Goal: Transaction & Acquisition: Purchase product/service

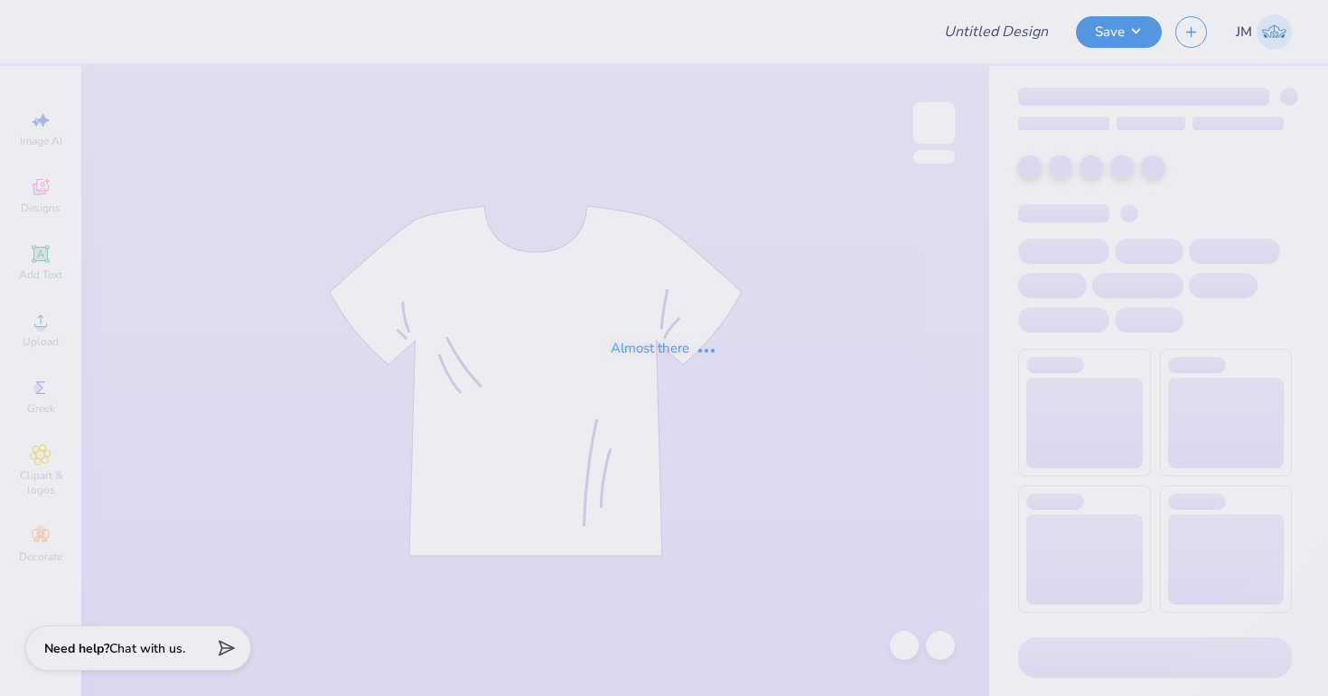
type input "TKE Fall Rush"
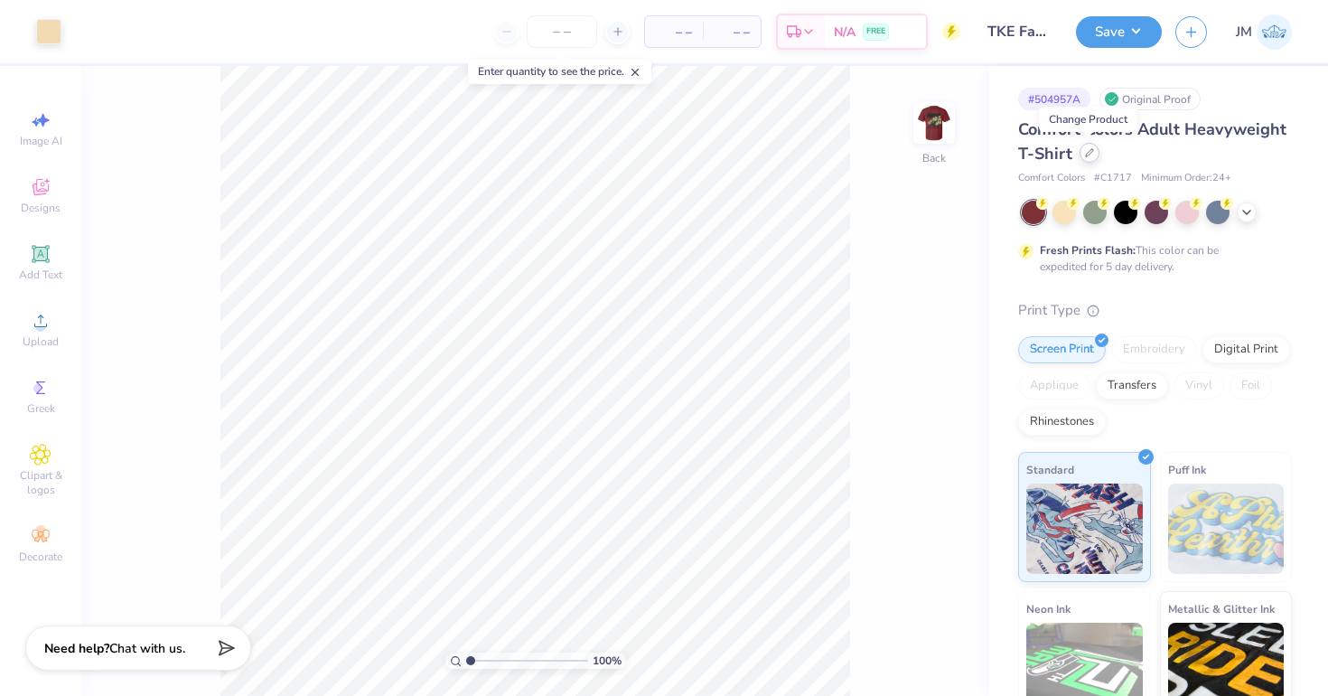
click at [1092, 156] on icon at bounding box center [1089, 152] width 9 height 9
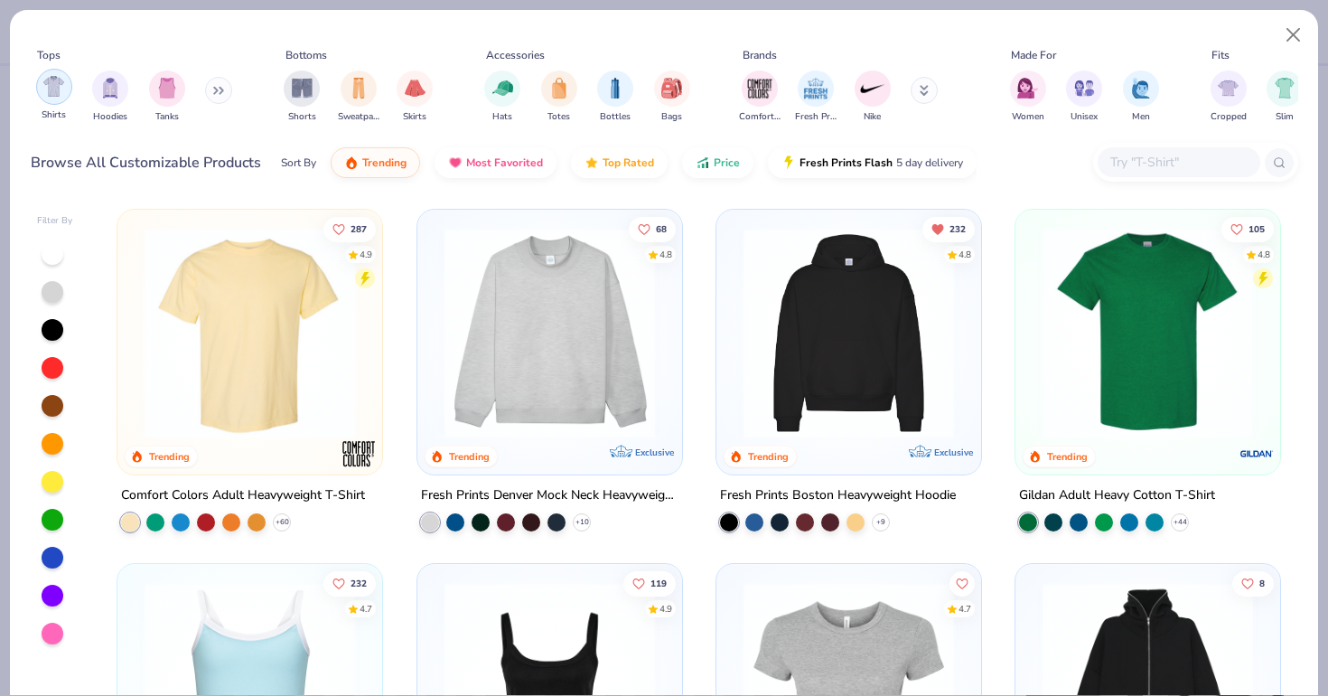
click at [55, 91] on img "filter for Shirts" at bounding box center [53, 86] width 21 height 21
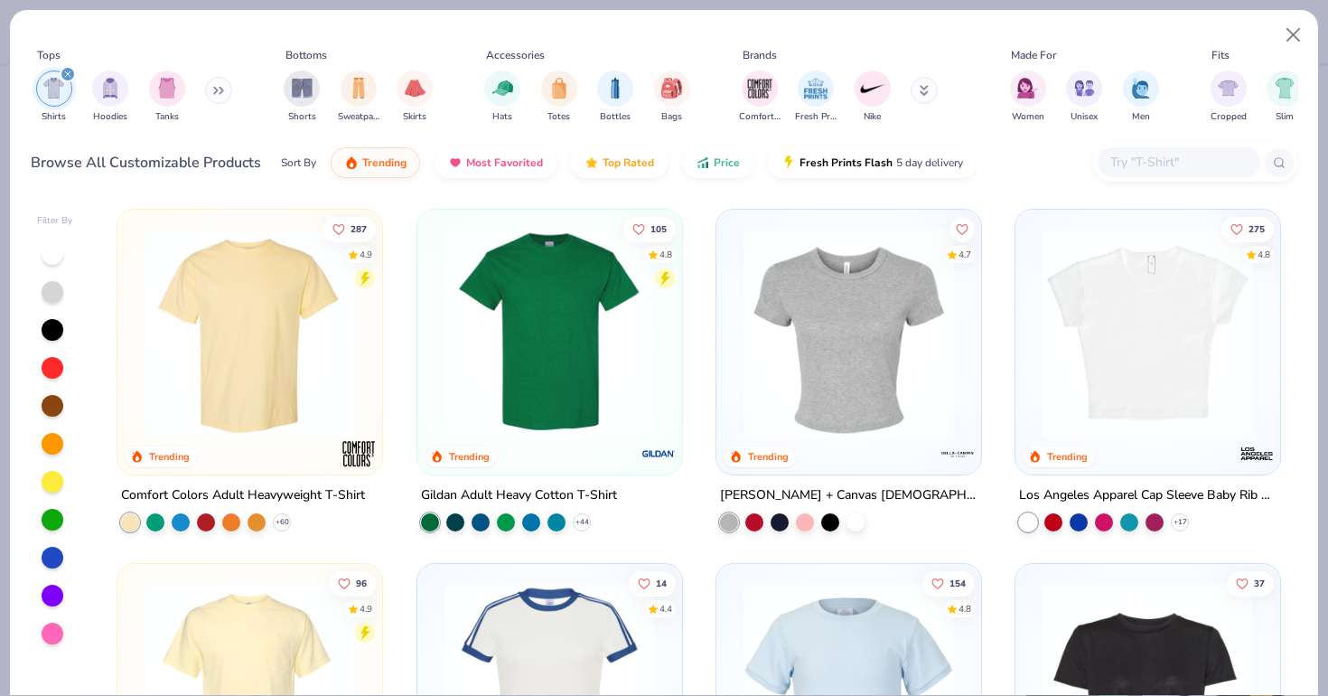
click at [512, 366] on img at bounding box center [549, 333] width 229 height 211
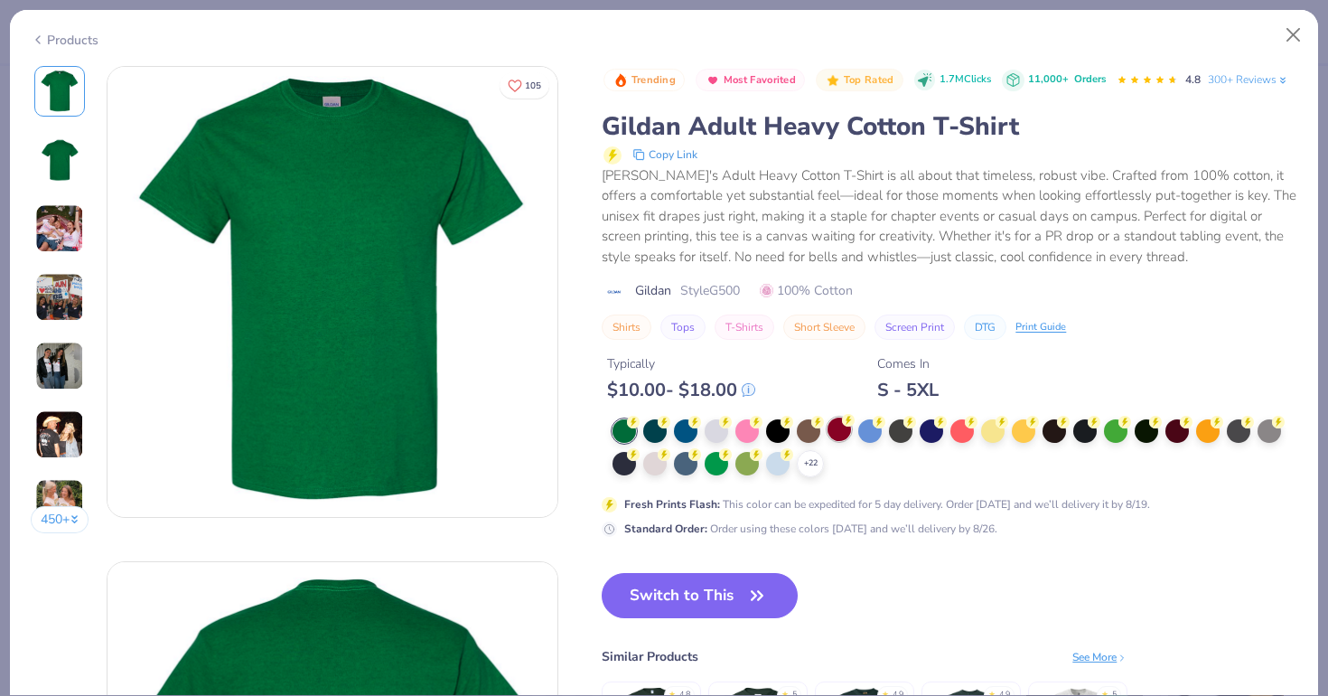
click at [837, 433] on div at bounding box center [839, 428] width 23 height 23
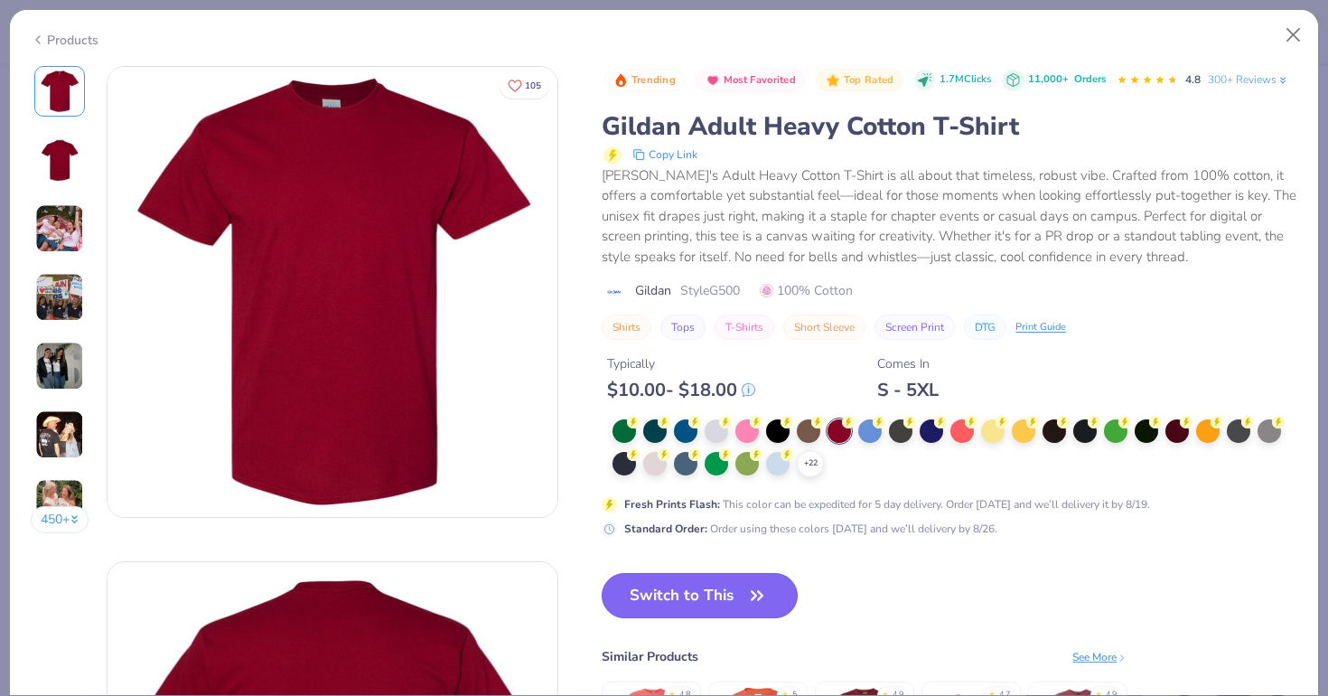
click at [654, 607] on button "Switch to This" at bounding box center [700, 595] width 196 height 45
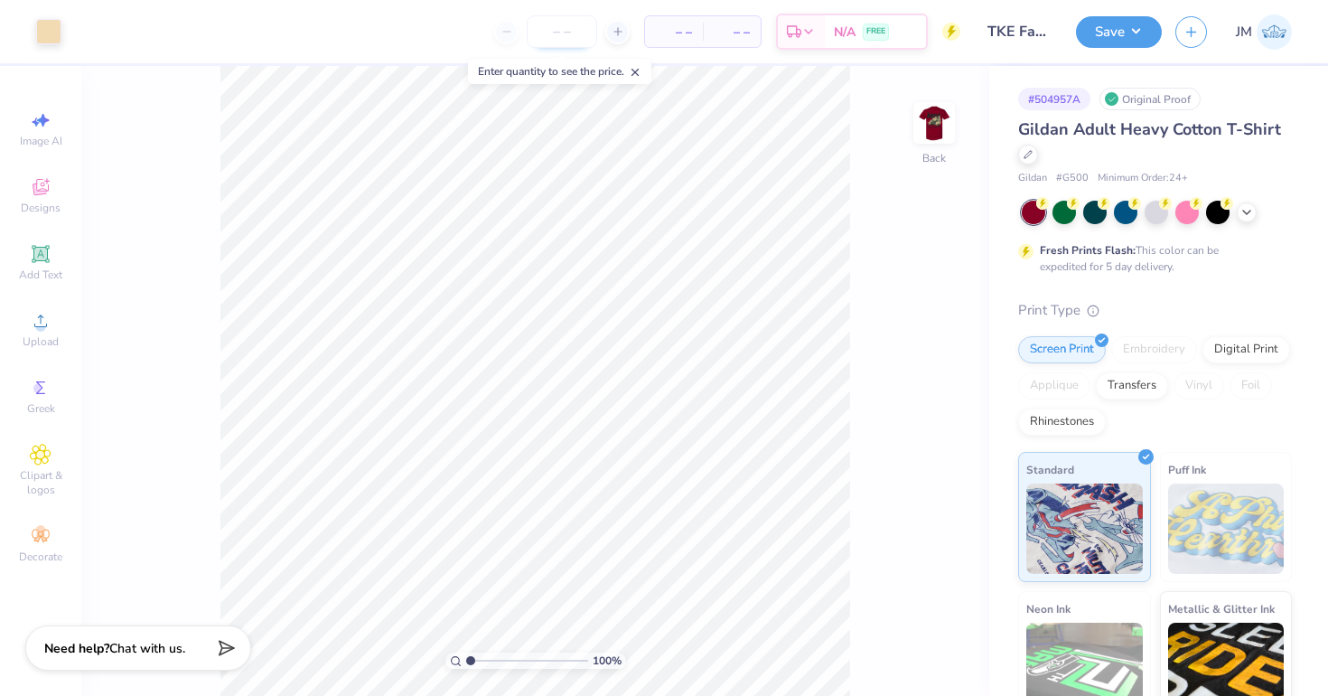
click at [575, 42] on input "number" at bounding box center [562, 31] width 70 height 33
click at [384, 26] on div "24 $24.72 Per Item $593.28 Total Est. Delivery [DATE] - [DATE] FREE" at bounding box center [517, 31] width 885 height 63
click at [458, 38] on div at bounding box center [446, 32] width 24 height 24
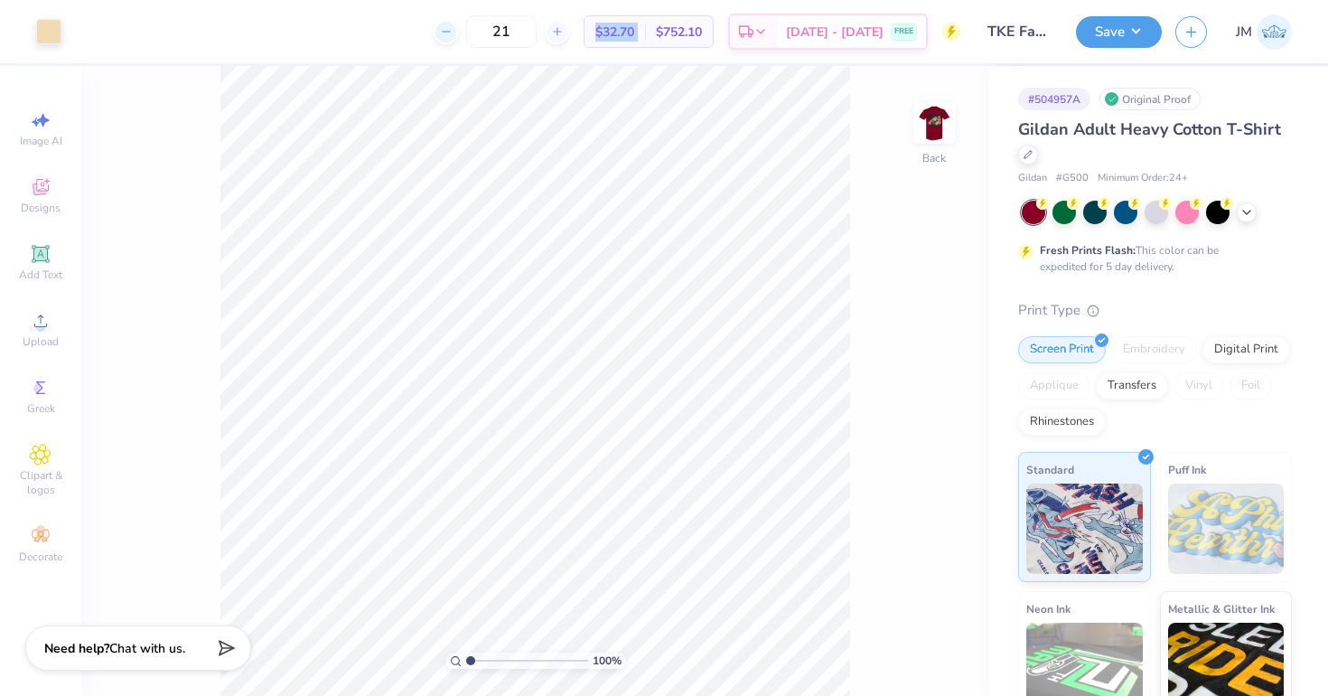
click at [463, 38] on div "21 $32.70 Per Item $752.10 Total Est. Delivery [DATE] - [DATE] FREE" at bounding box center [517, 31] width 885 height 63
click at [449, 32] on line at bounding box center [445, 32] width 7 height 0
click at [399, 31] on div "20 $34.06 Per Item $681.20 Total Est. Delivery [DATE] - [DATE] FREE" at bounding box center [517, 31] width 885 height 63
drag, startPoint x: 533, startPoint y: 23, endPoint x: 517, endPoint y: 23, distance: 16.3
click at [517, 23] on input "20" at bounding box center [501, 31] width 70 height 33
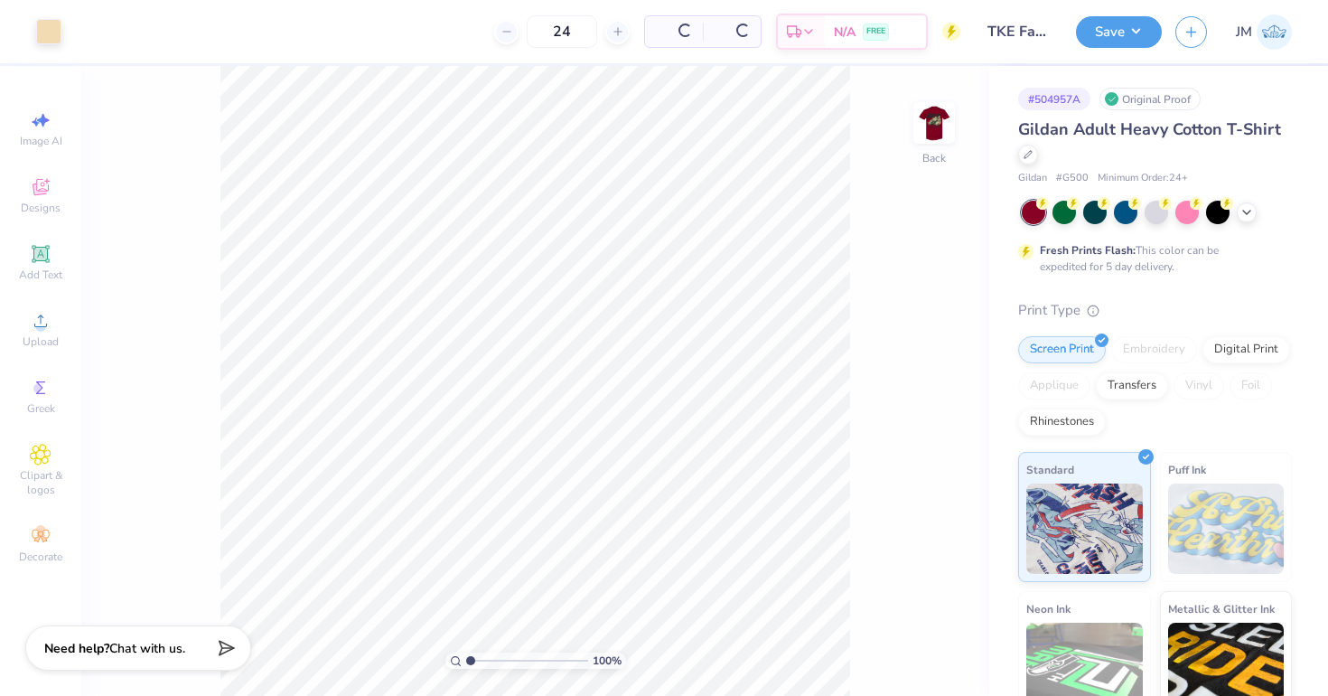
type input "24"
click at [413, 51] on div "24 Per Item Total Est. Delivery N/A FREE" at bounding box center [517, 31] width 885 height 63
click at [1025, 161] on div at bounding box center [1028, 153] width 20 height 20
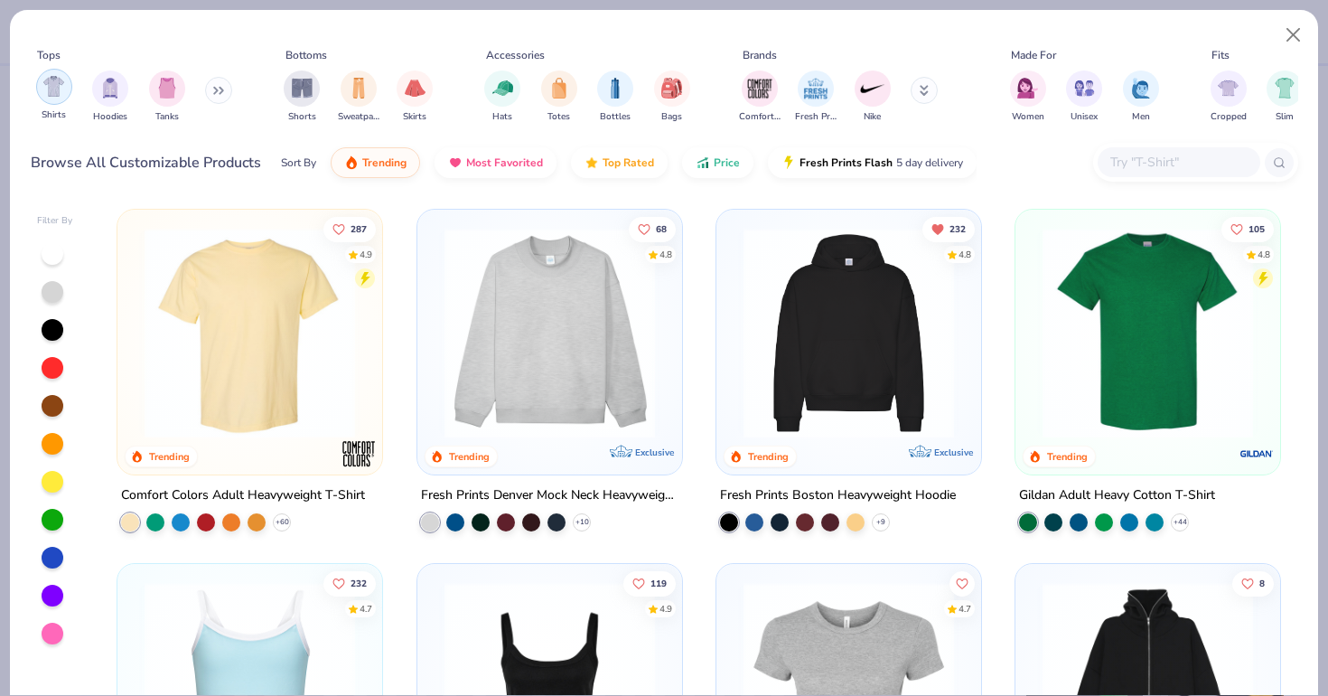
click at [53, 99] on div "filter for Shirts" at bounding box center [54, 87] width 36 height 36
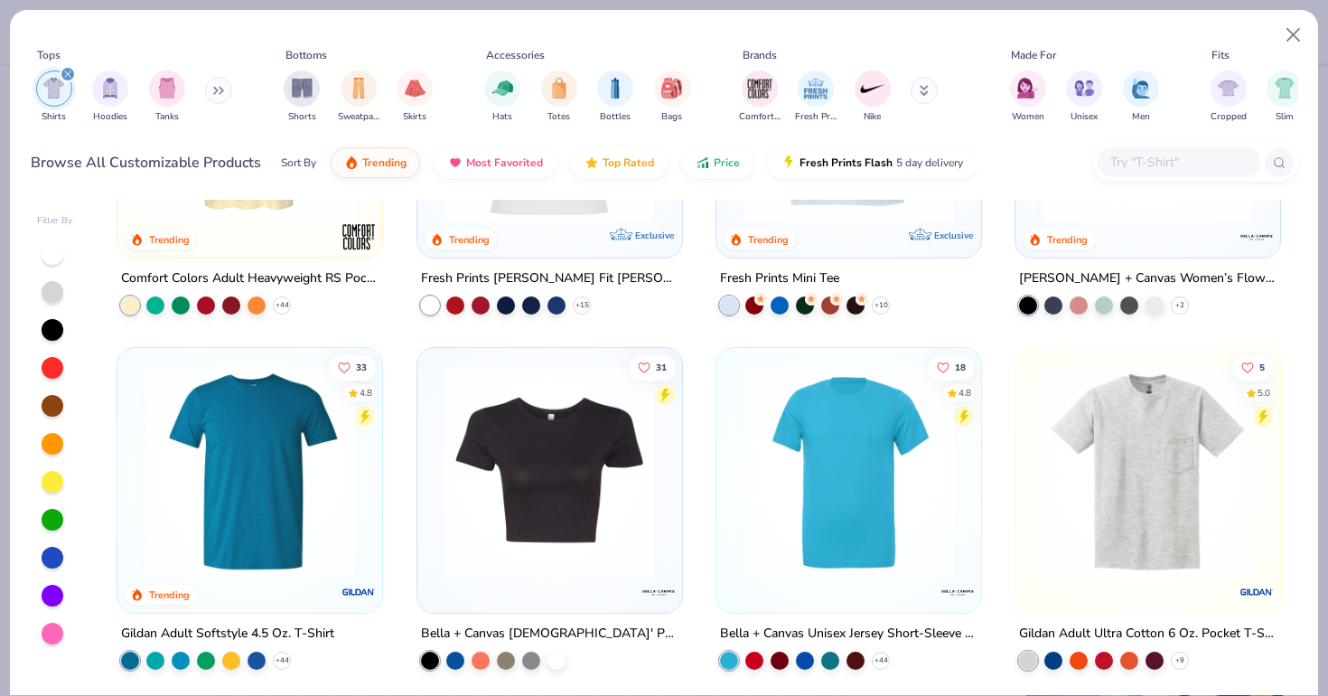
scroll to position [591, 0]
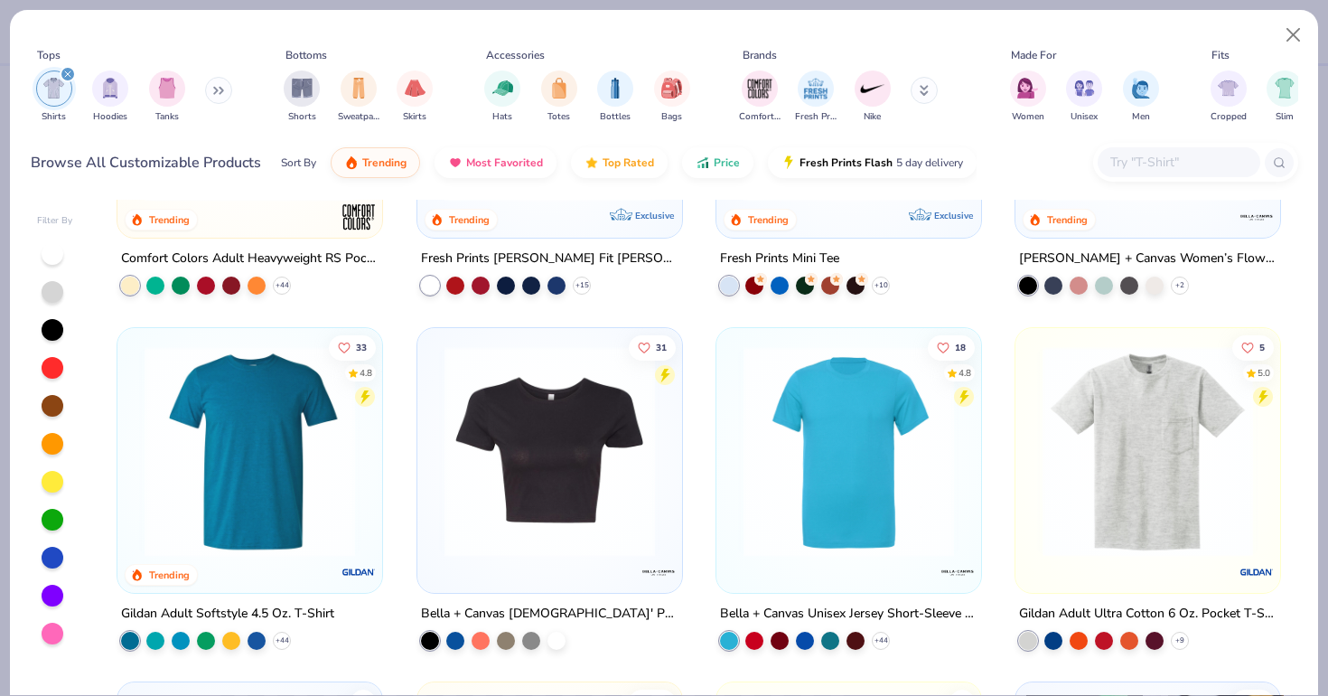
click at [831, 562] on div at bounding box center [848, 455] width 247 height 238
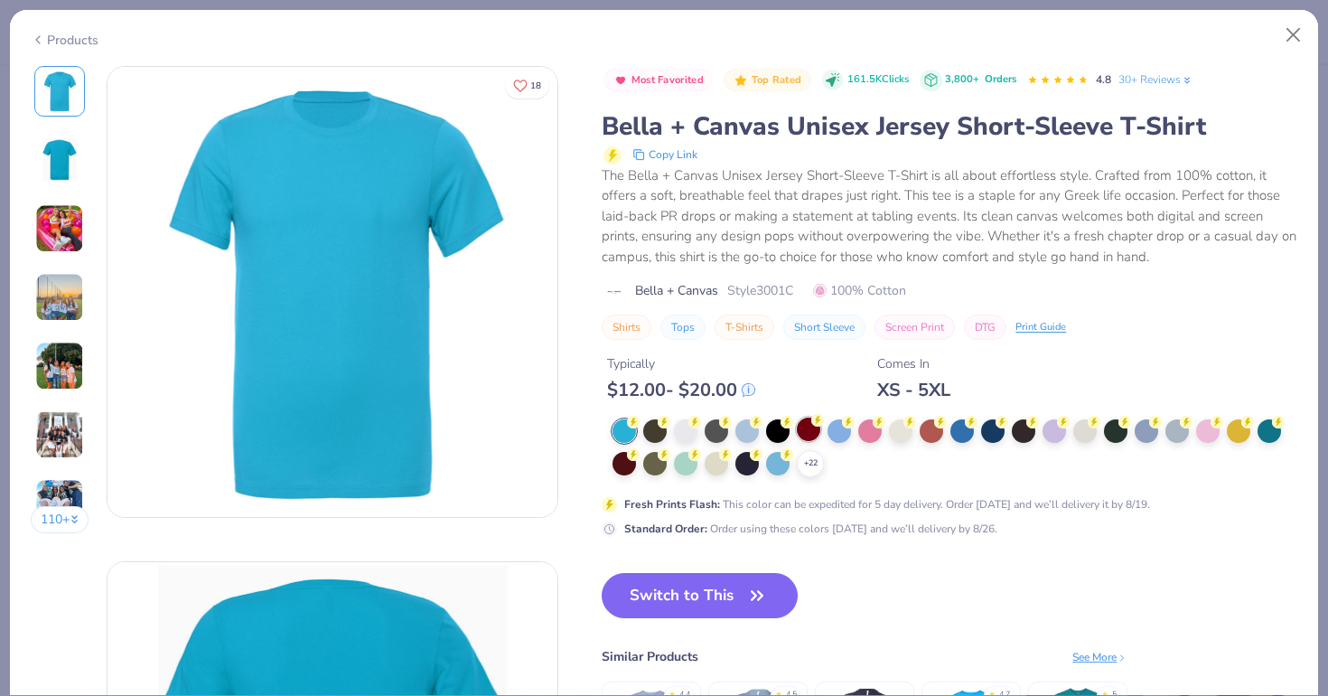
click at [807, 430] on div at bounding box center [808, 428] width 23 height 23
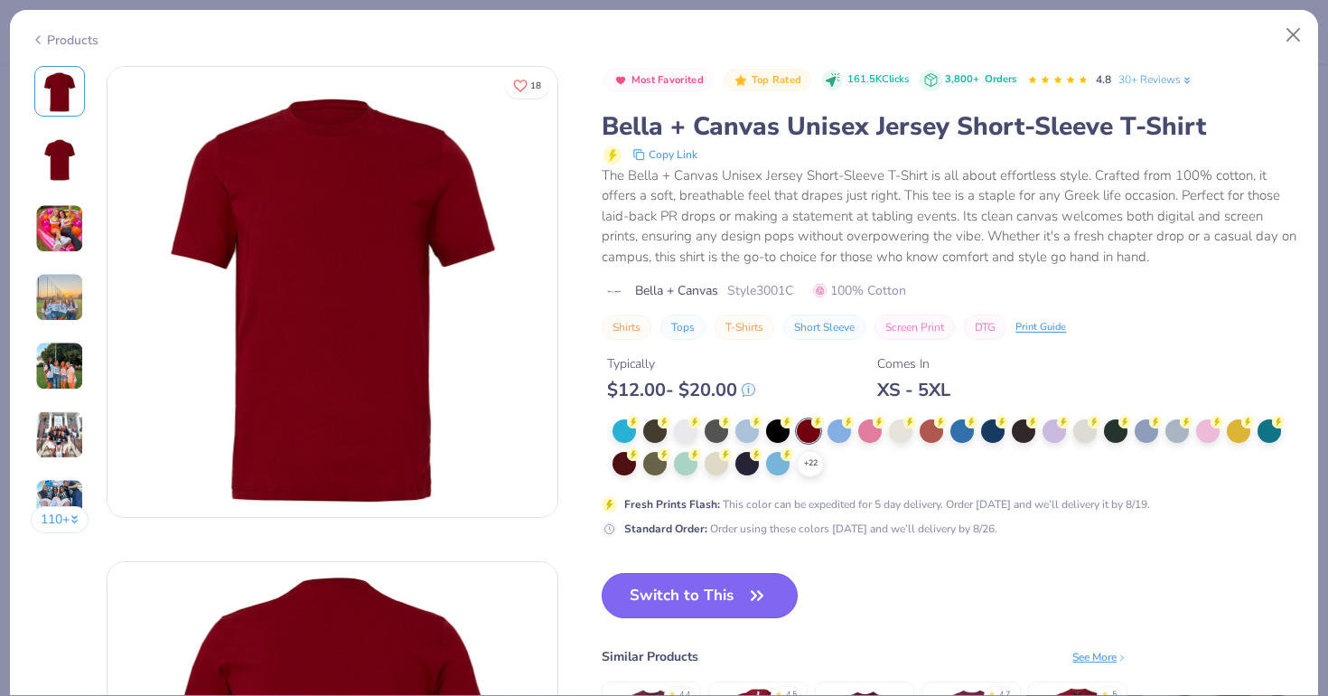
click at [678, 605] on button "Switch to This" at bounding box center [700, 595] width 196 height 45
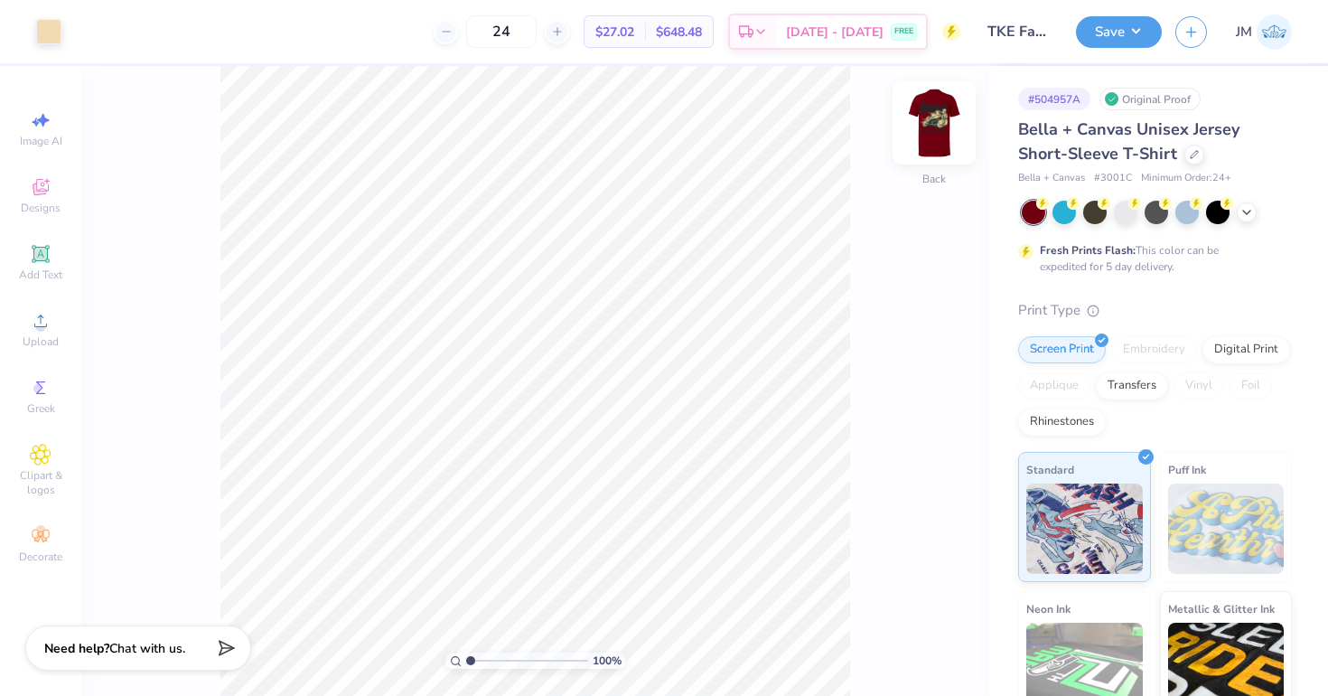
click at [940, 111] on img at bounding box center [934, 123] width 72 height 72
click at [1184, 157] on div at bounding box center [1194, 153] width 20 height 20
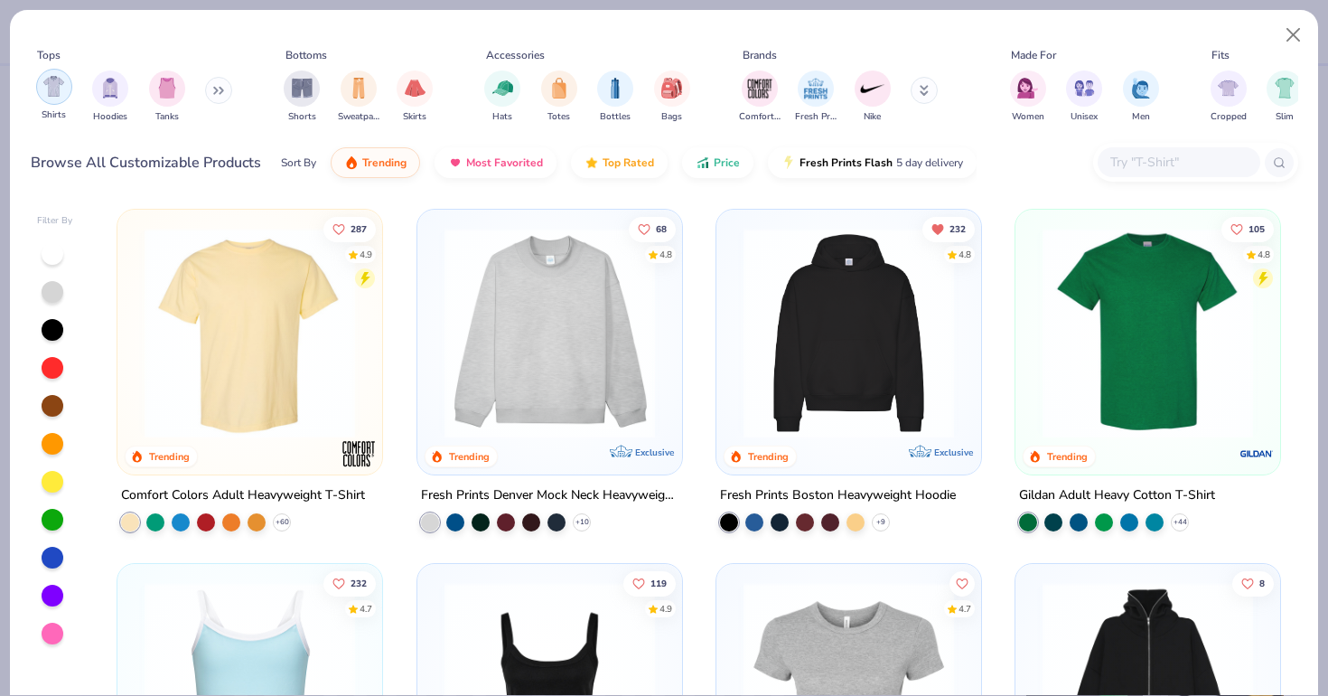
click at [60, 97] on div "filter for Shirts" at bounding box center [54, 87] width 36 height 36
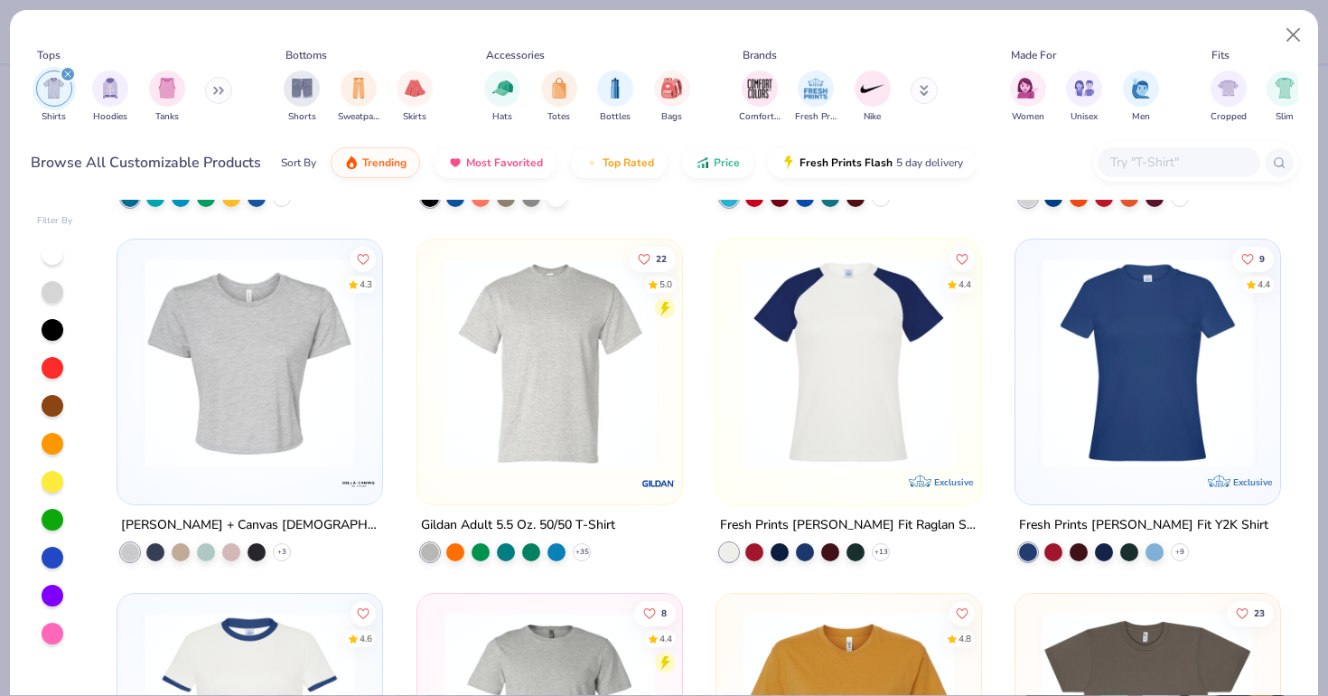
scroll to position [1045, 0]
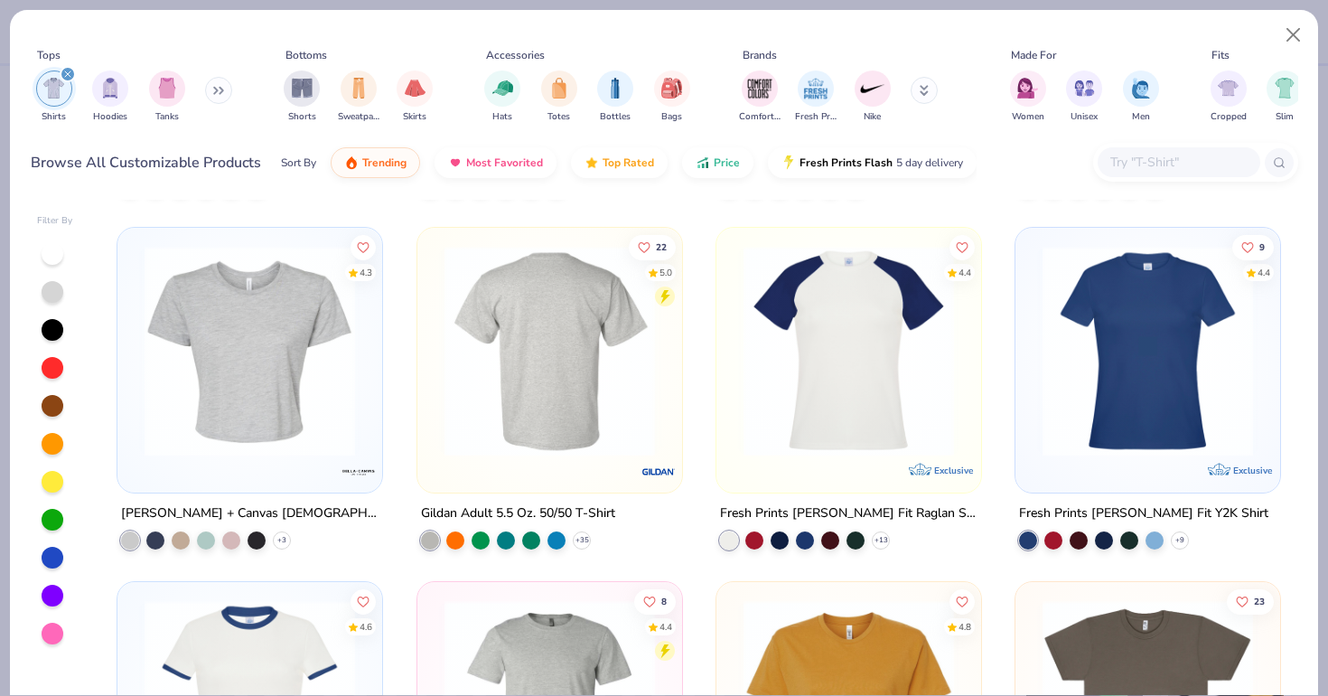
click at [549, 388] on img at bounding box center [549, 351] width 229 height 211
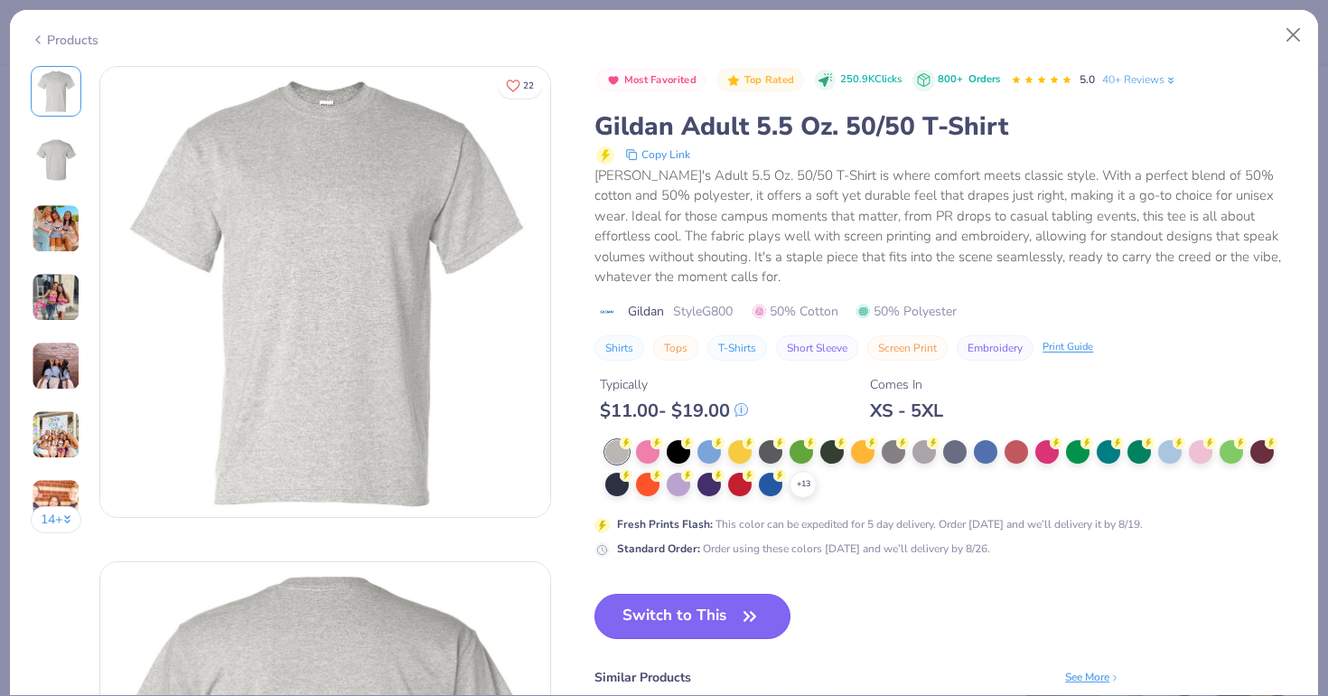
click at [708, 622] on button "Switch to This" at bounding box center [692, 616] width 196 height 45
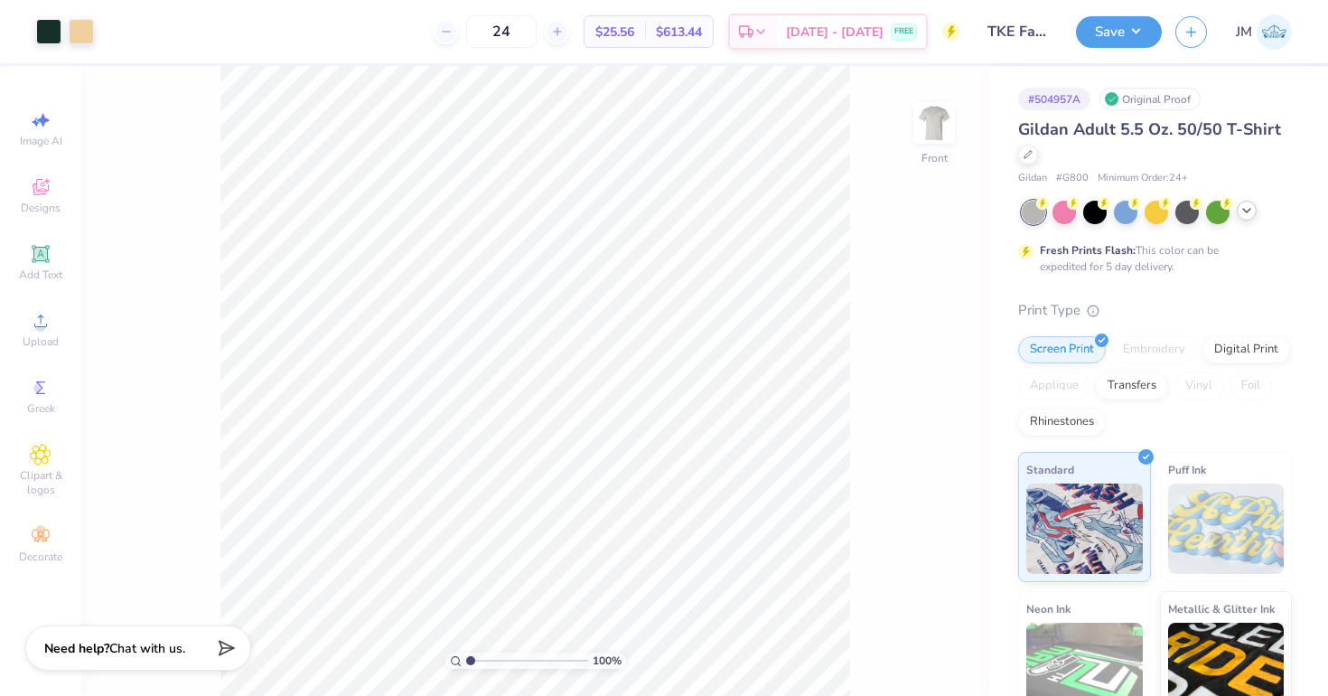
click at [1244, 206] on icon at bounding box center [1247, 210] width 14 height 14
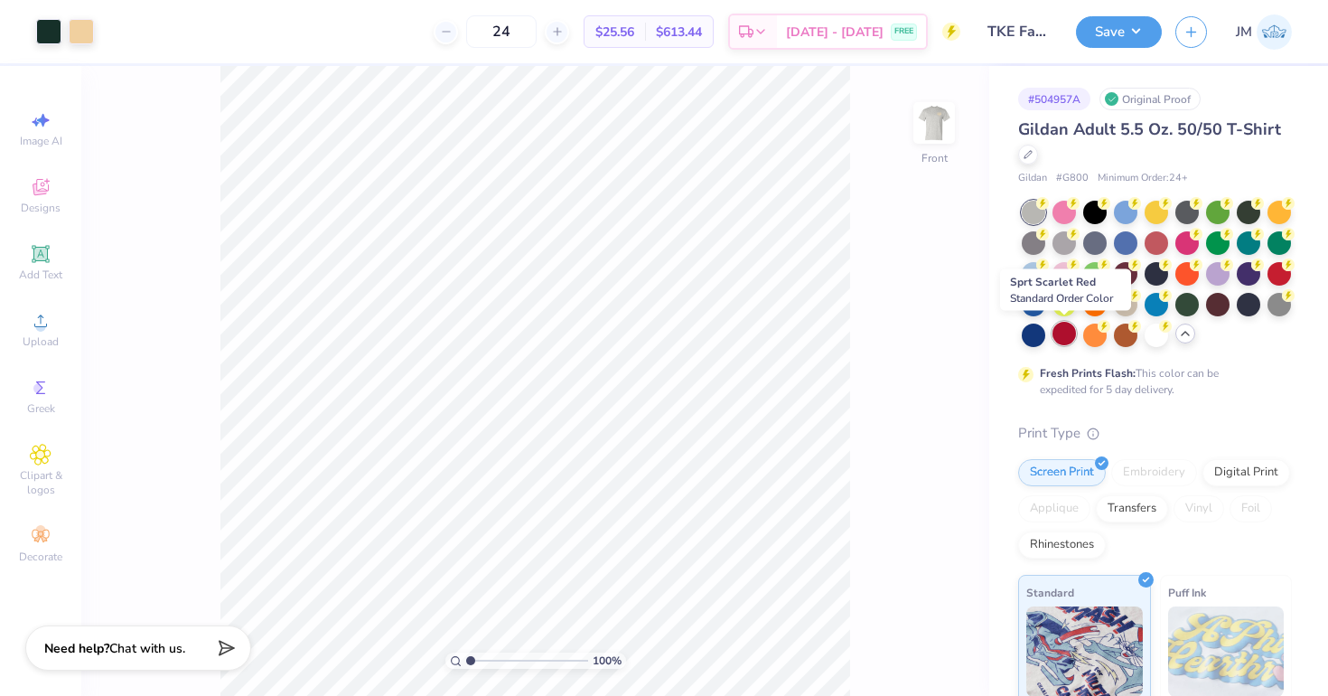
click at [1062, 328] on div at bounding box center [1064, 333] width 23 height 23
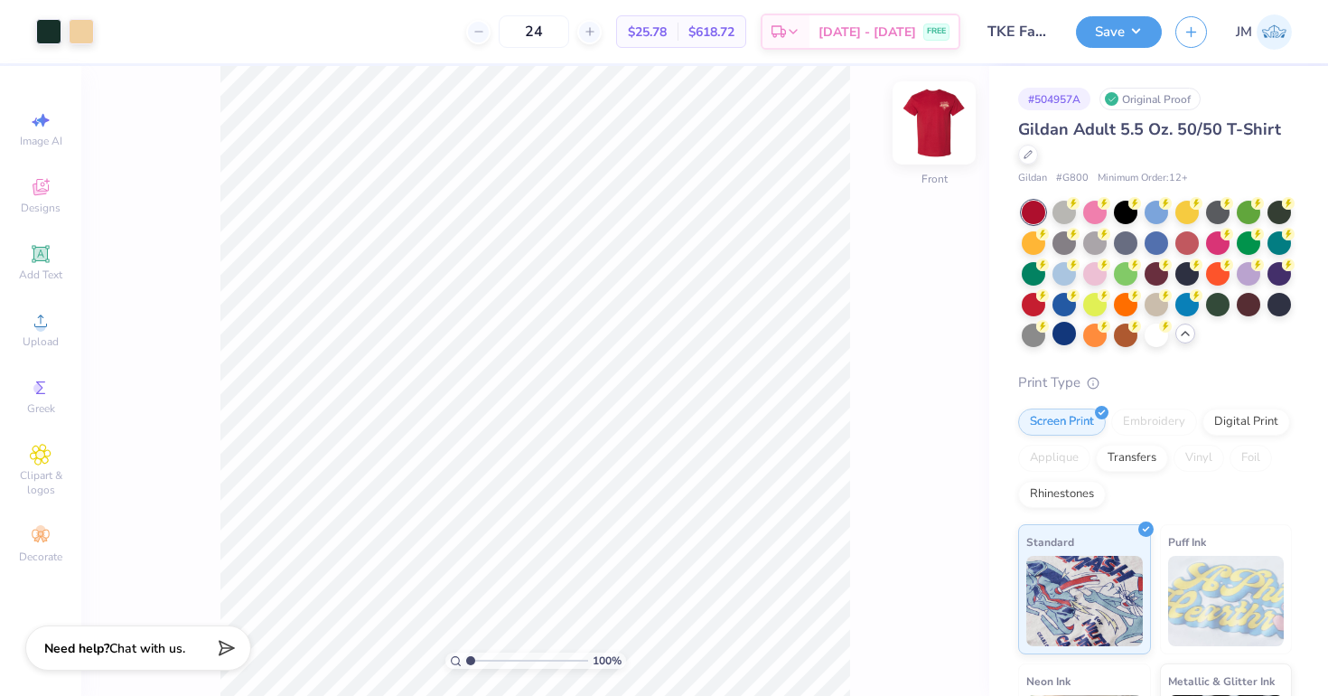
click at [925, 120] on img at bounding box center [934, 123] width 72 height 72
click at [1034, 155] on div at bounding box center [1028, 153] width 20 height 20
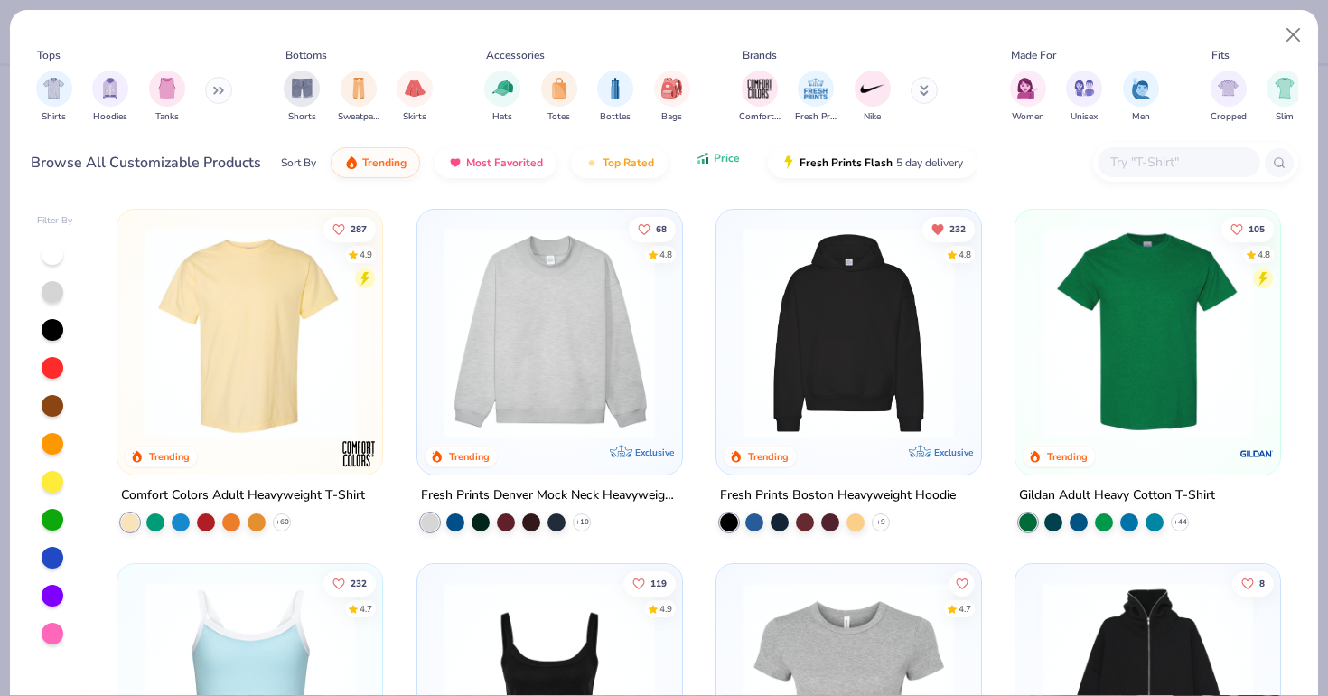
click at [700, 174] on div "Sort By Trending Most Favorited Top Rated Price Fresh Prints Flash 5 day delive…" at bounding box center [629, 162] width 696 height 51
click at [47, 97] on div "filter for Shirts" at bounding box center [54, 87] width 36 height 36
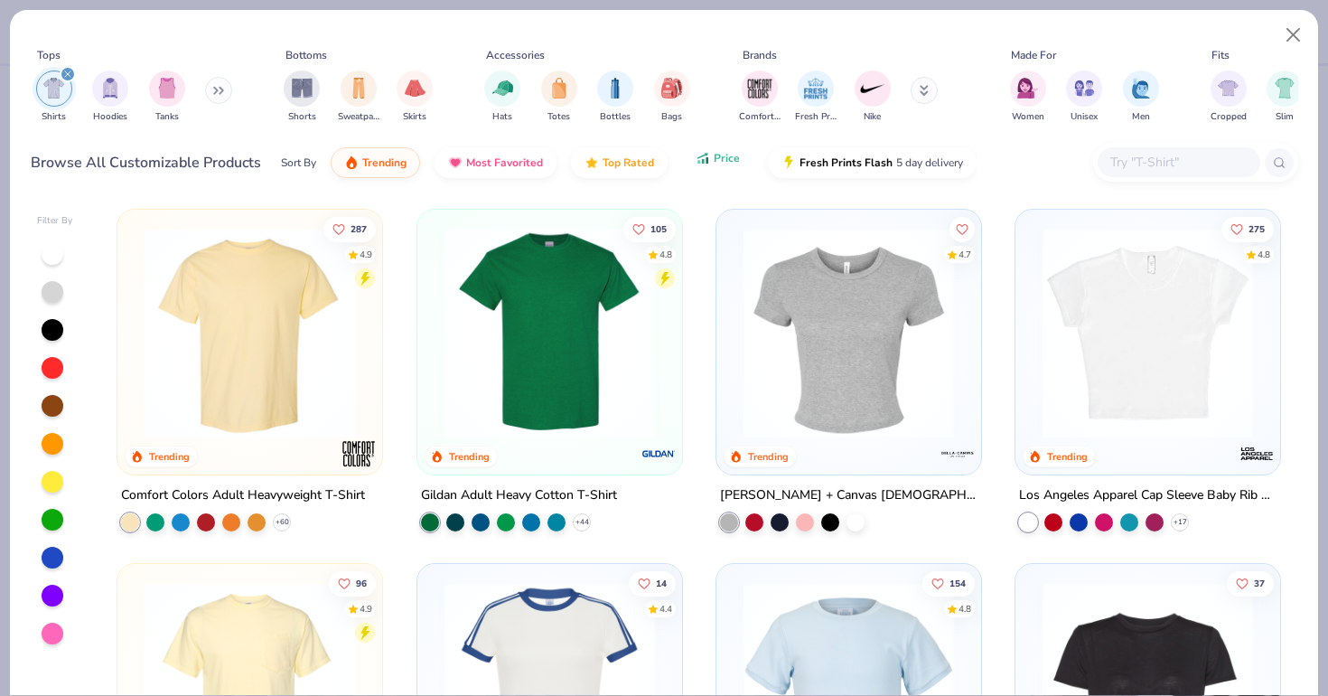
click at [721, 164] on span "Price" at bounding box center [727, 158] width 26 height 14
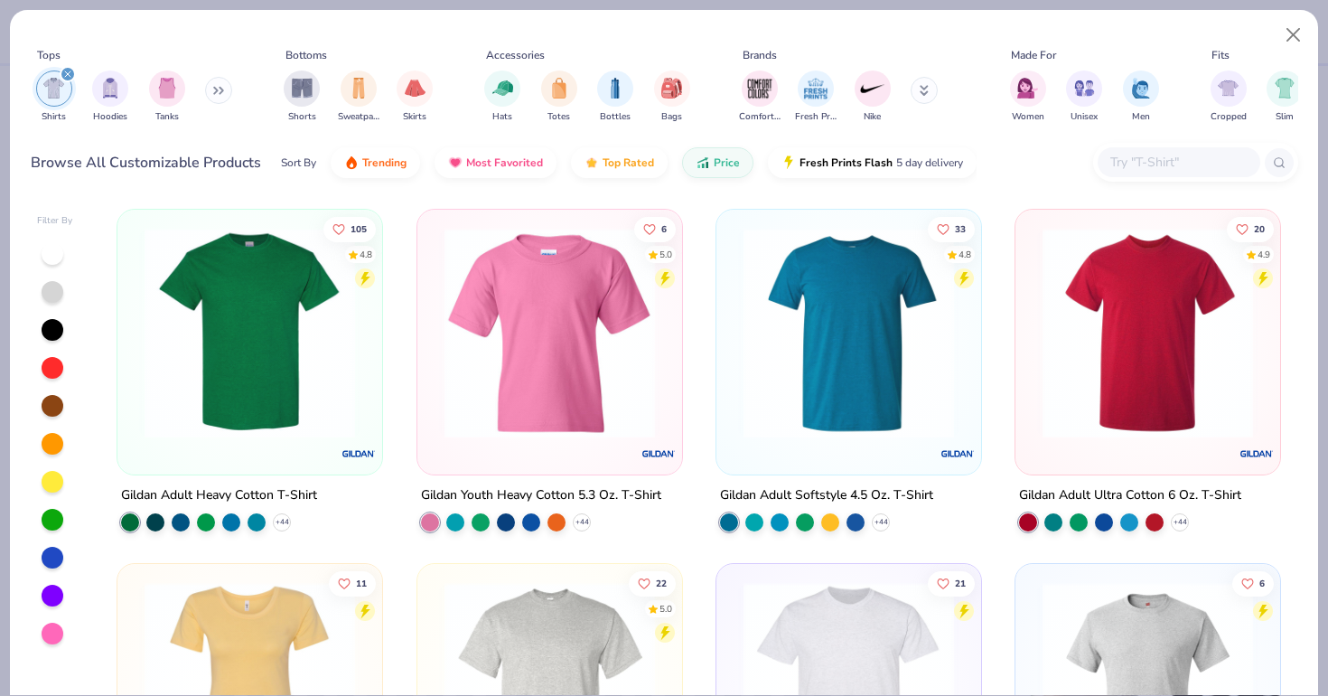
click at [196, 378] on img at bounding box center [250, 333] width 229 height 211
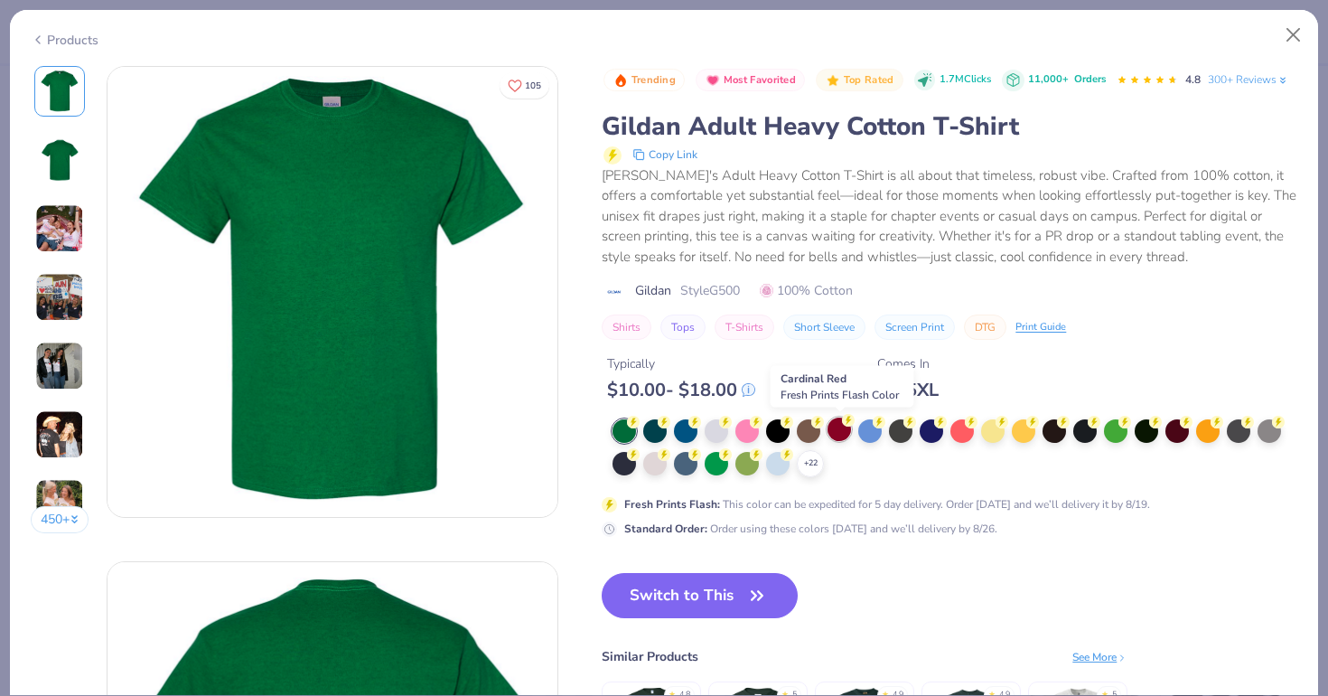
click at [845, 435] on div at bounding box center [839, 428] width 23 height 23
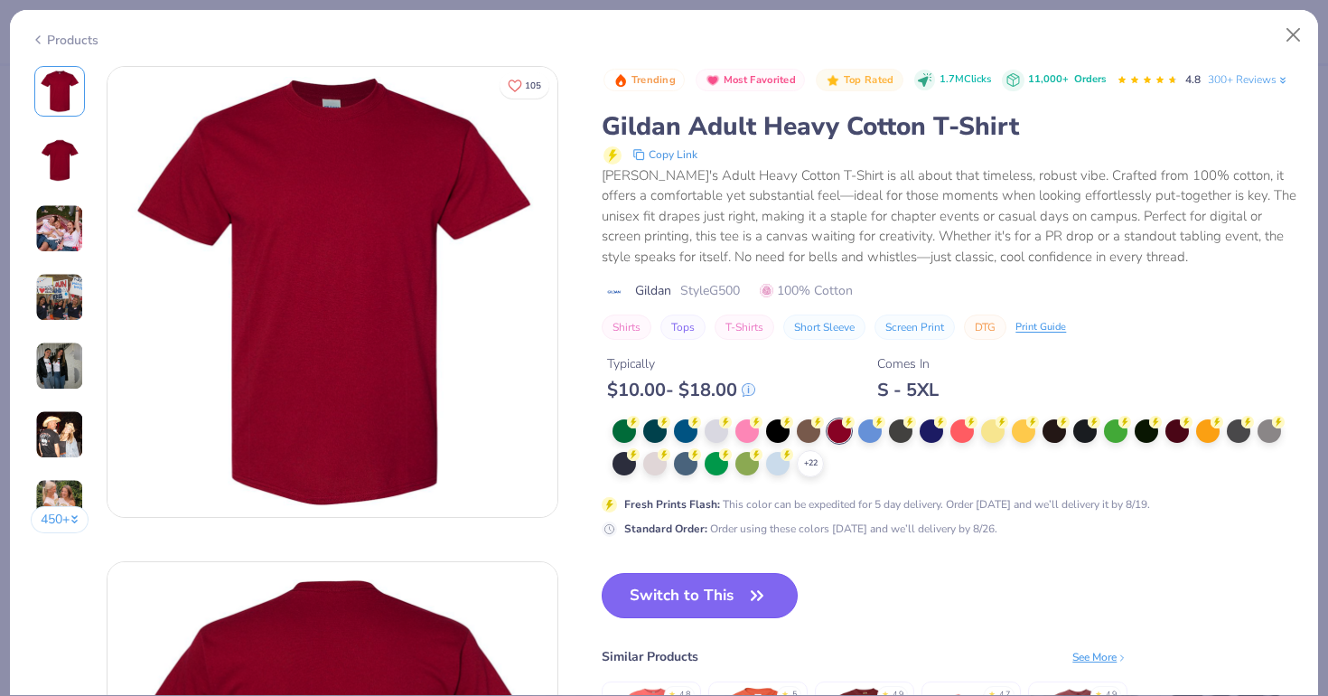
click at [725, 585] on button "Switch to This" at bounding box center [700, 595] width 196 height 45
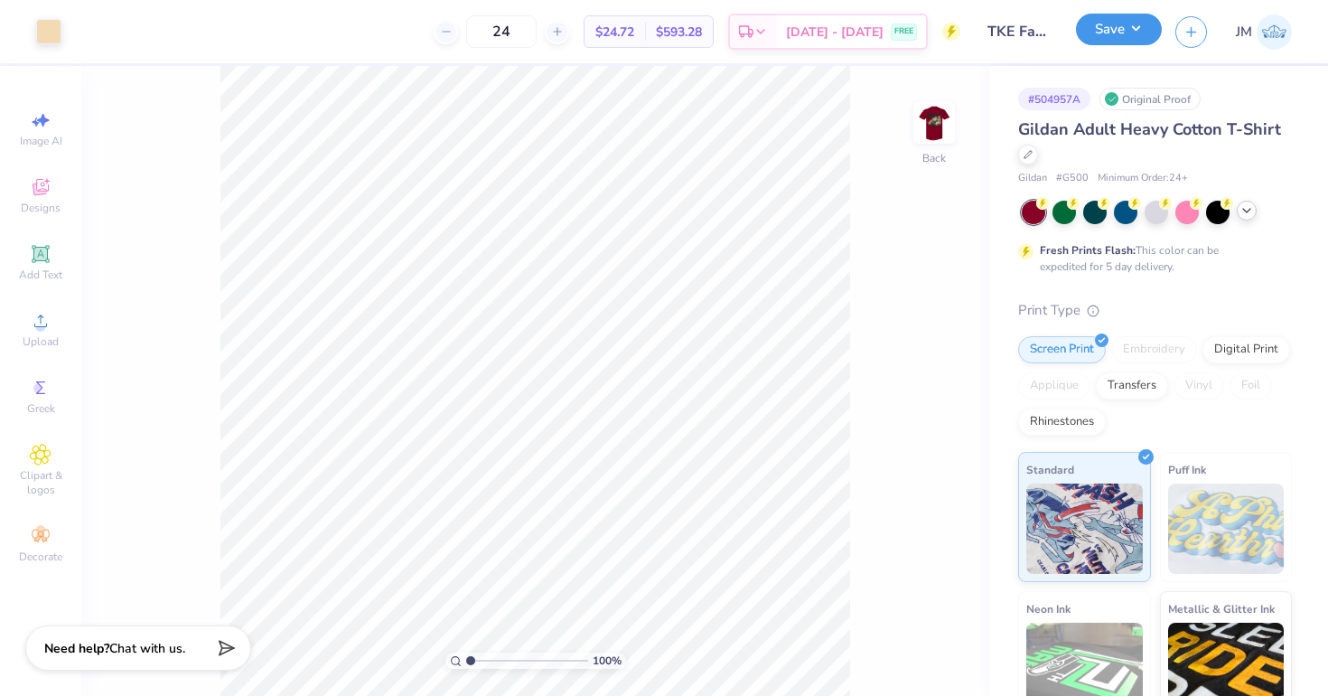
click at [1139, 36] on button "Save" at bounding box center [1119, 30] width 86 height 32
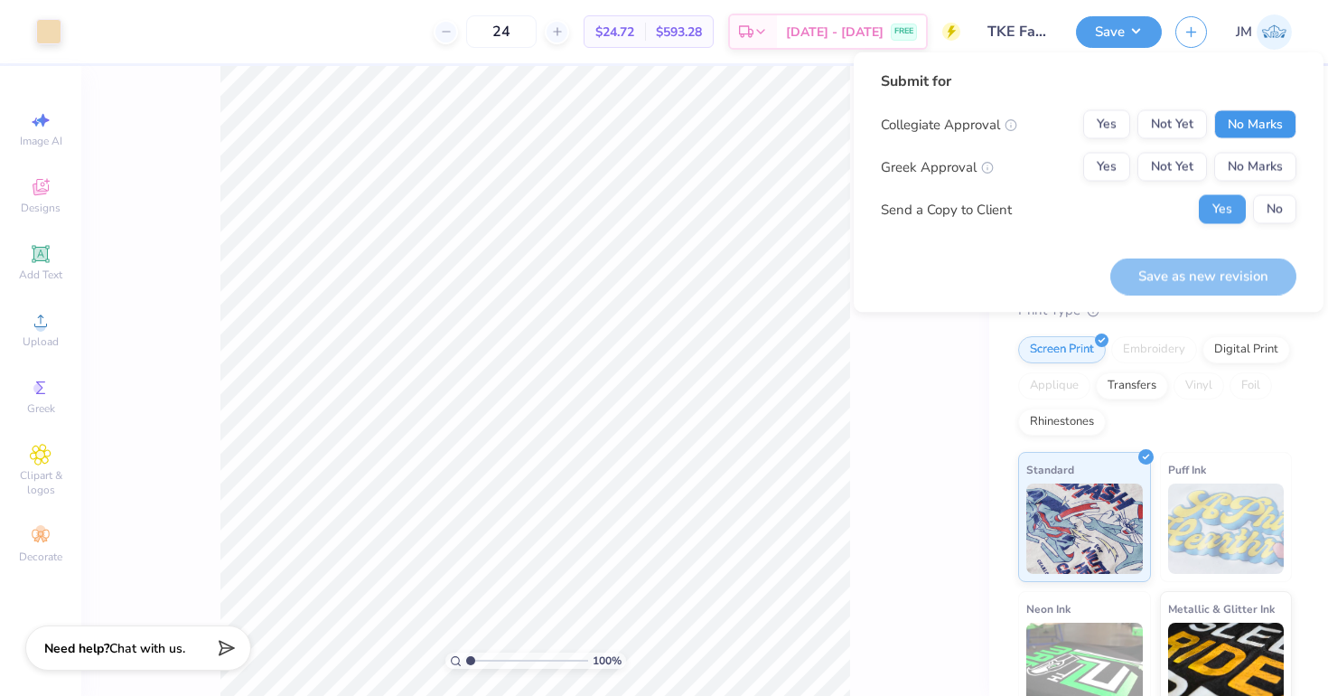
click at [1249, 119] on button "No Marks" at bounding box center [1255, 124] width 82 height 29
click at [1164, 178] on button "Not Yet" at bounding box center [1172, 167] width 70 height 29
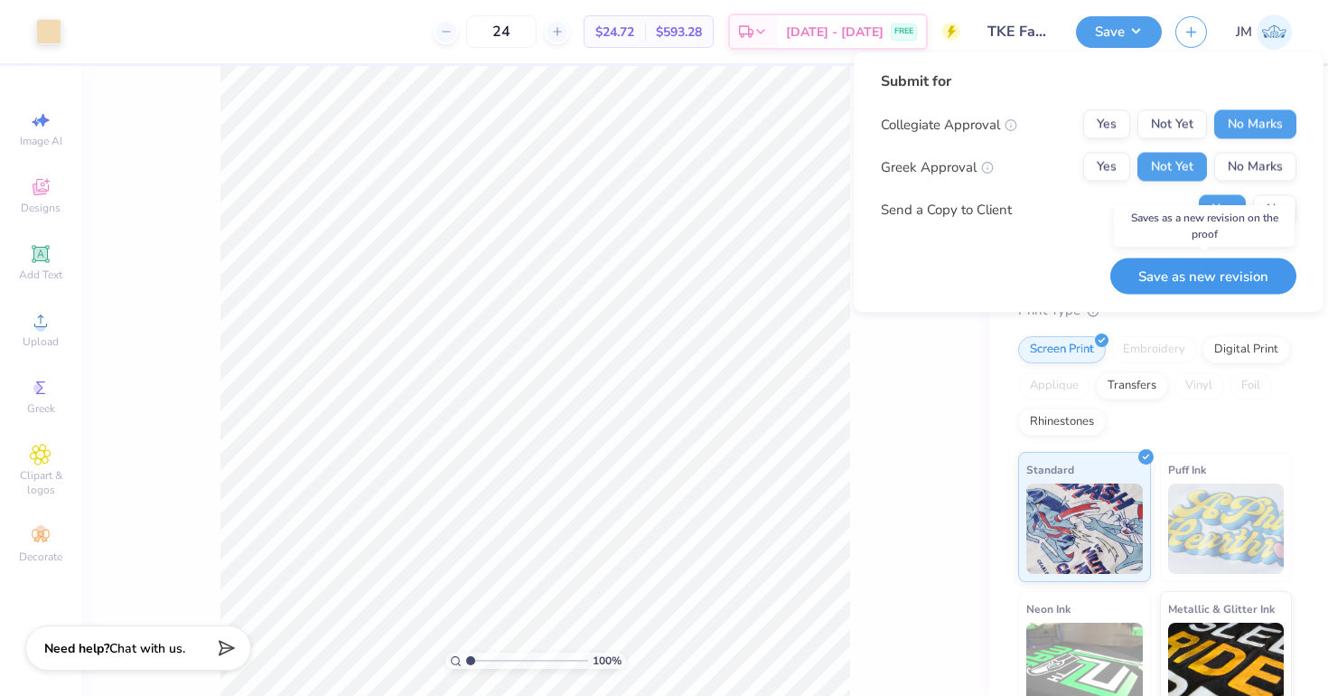
click at [1167, 275] on button "Save as new revision" at bounding box center [1203, 275] width 186 height 37
